Goal: Navigation & Orientation: Find specific page/section

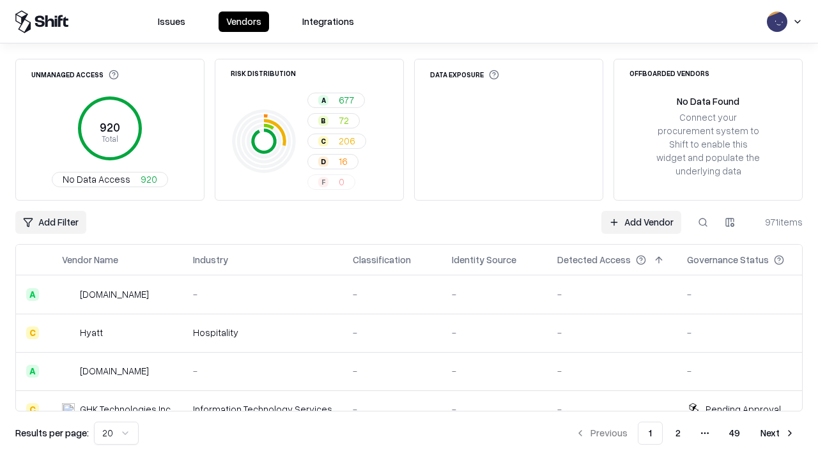
click at [116, 433] on html "Issues Vendors Integrations Unmanaged Access 920 Total No Data Access 920 Risk …" at bounding box center [409, 230] width 818 height 460
click at [778, 433] on button "Next" at bounding box center [778, 433] width 50 height 23
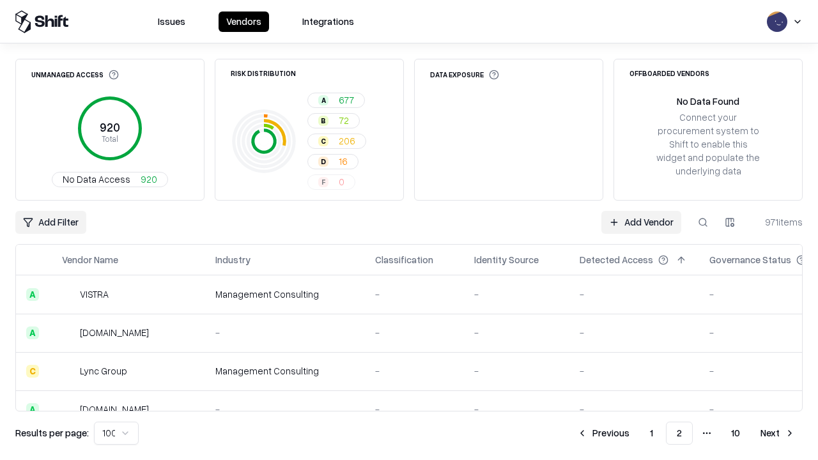
click at [778, 433] on button "Next" at bounding box center [778, 433] width 50 height 23
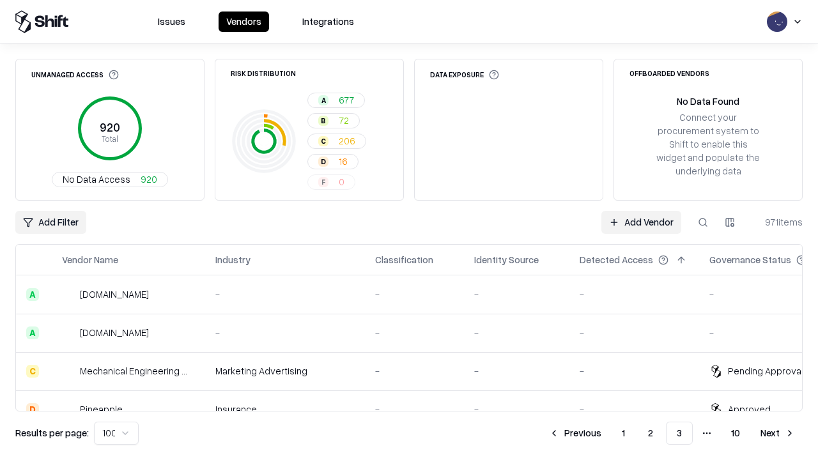
click at [778, 433] on button "Next" at bounding box center [778, 433] width 50 height 23
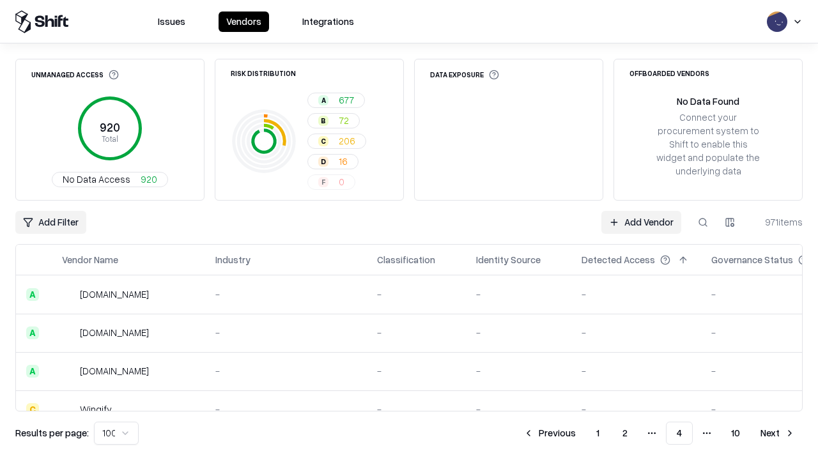
click at [778, 433] on button "Next" at bounding box center [778, 433] width 50 height 23
